Goal: Find specific page/section: Find specific page/section

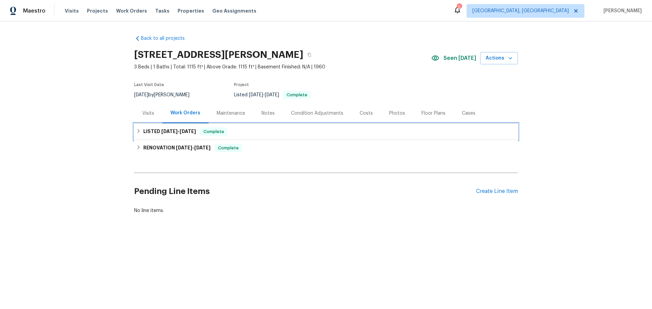
click at [138, 129] on icon at bounding box center [139, 131] width 2 height 4
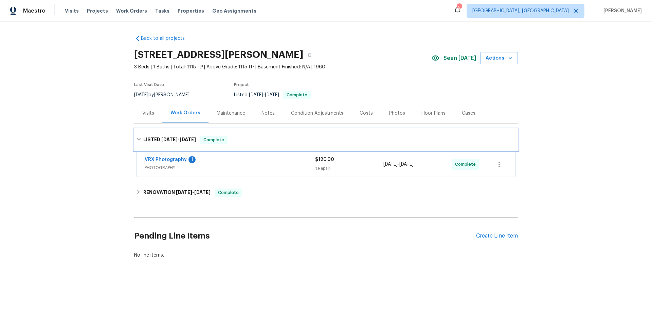
click at [138, 129] on div "LISTED [DATE] - [DATE] Complete" at bounding box center [326, 140] width 384 height 22
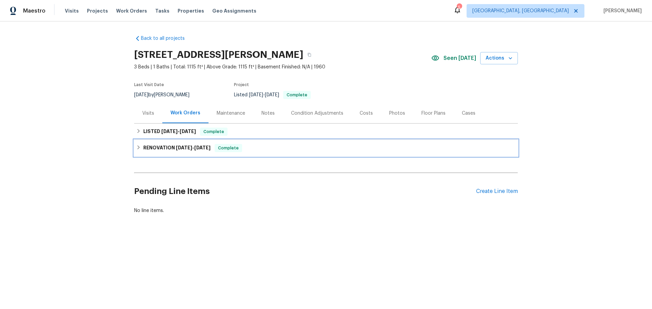
click at [138, 145] on icon at bounding box center [138, 147] width 5 height 5
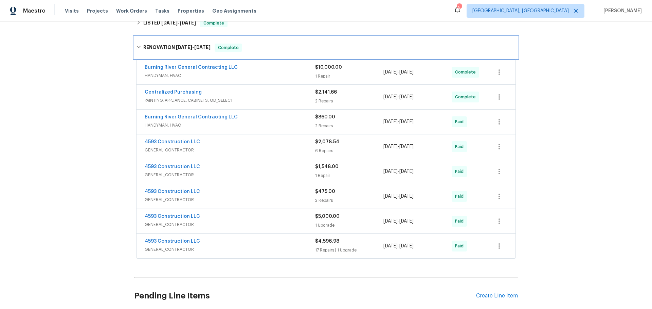
scroll to position [110, 0]
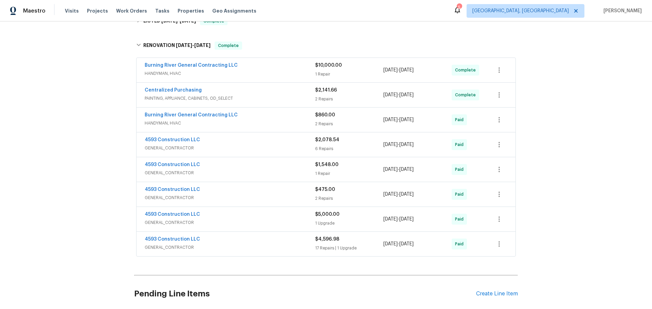
click at [222, 214] on div "4593 Construction LLC" at bounding box center [230, 215] width 171 height 8
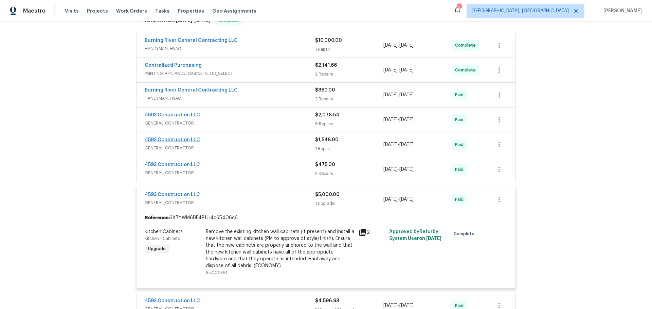
scroll to position [131, 0]
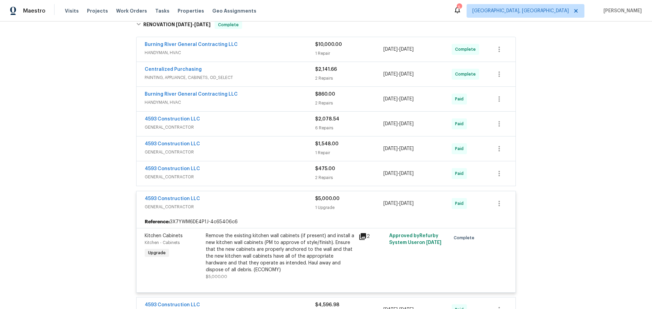
click at [230, 146] on div "4593 Construction LLC" at bounding box center [230, 144] width 171 height 8
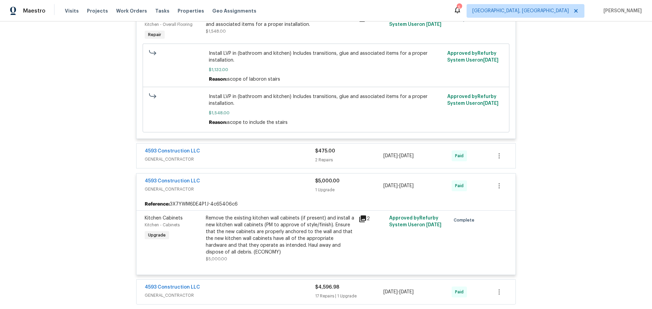
scroll to position [300, 0]
click at [210, 157] on span "GENERAL_CONTRACTOR" at bounding box center [230, 158] width 171 height 7
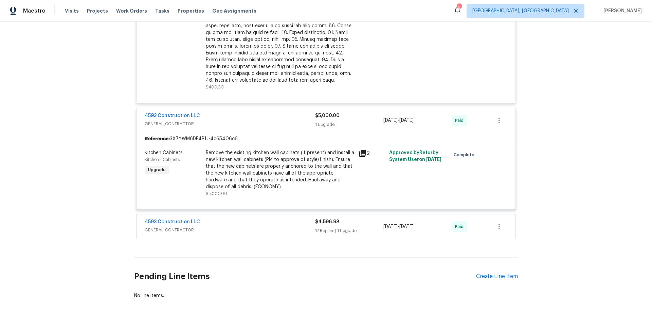
scroll to position [706, 0]
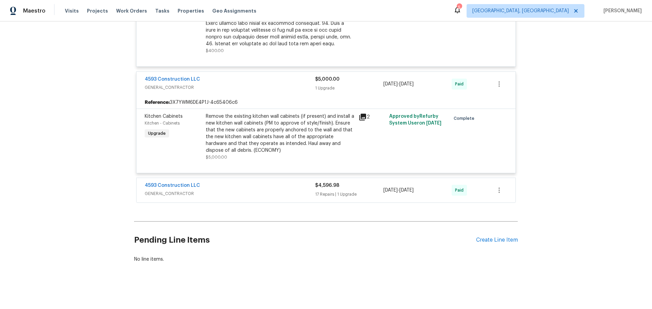
click at [227, 189] on div "4593 Construction LLC" at bounding box center [230, 186] width 171 height 8
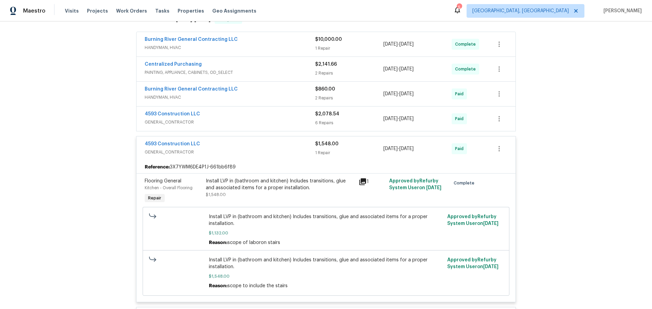
scroll to position [134, 0]
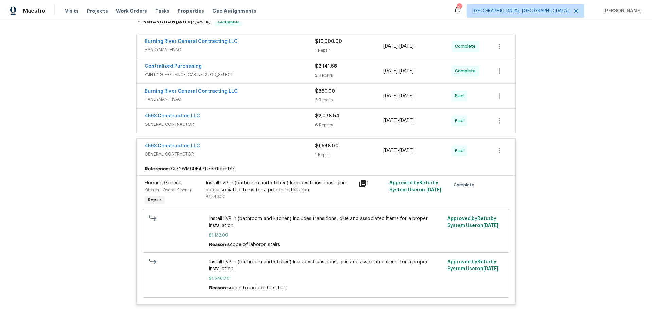
click at [217, 113] on div "4593 Construction LLC" at bounding box center [230, 116] width 171 height 8
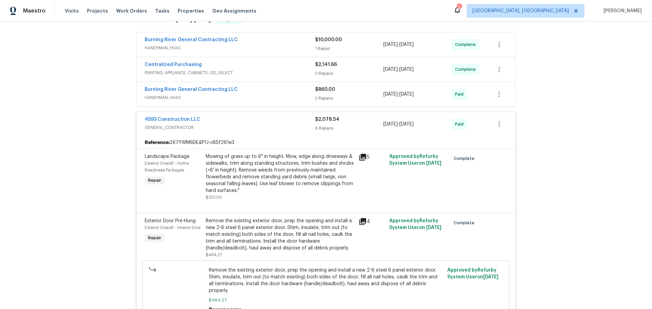
scroll to position [120, 0]
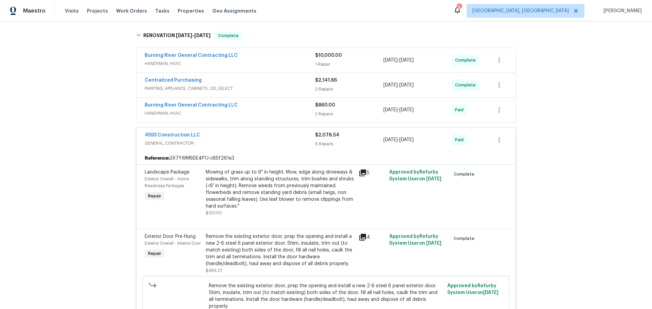
click at [246, 110] on span "HANDYMAN, HVAC" at bounding box center [230, 113] width 171 height 7
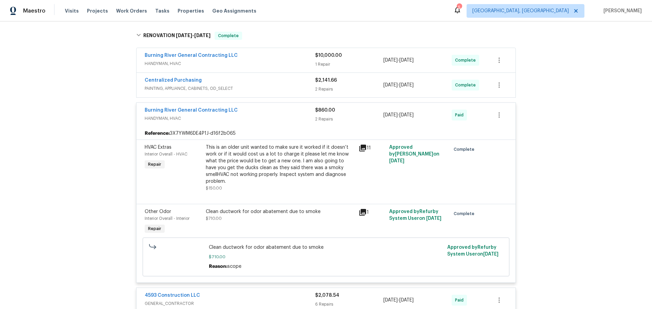
click at [256, 86] on span "PAINTING, APPLIANCE, CABINETS, OD_SELECT" at bounding box center [230, 88] width 171 height 7
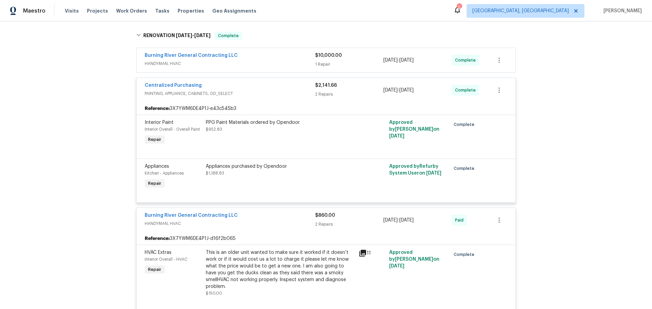
click at [255, 62] on span "HANDYMAN, HVAC" at bounding box center [230, 63] width 171 height 7
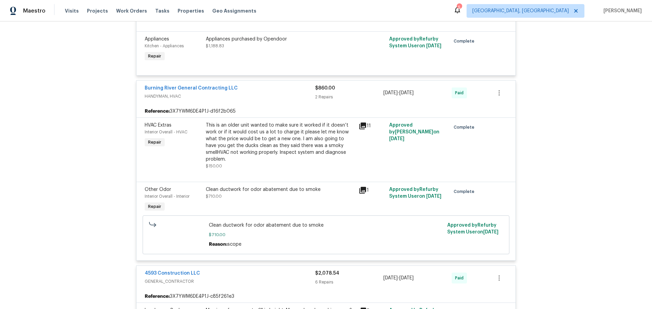
scroll to position [372, 0]
